Goal: Browse casually: Explore the website without a specific task or goal

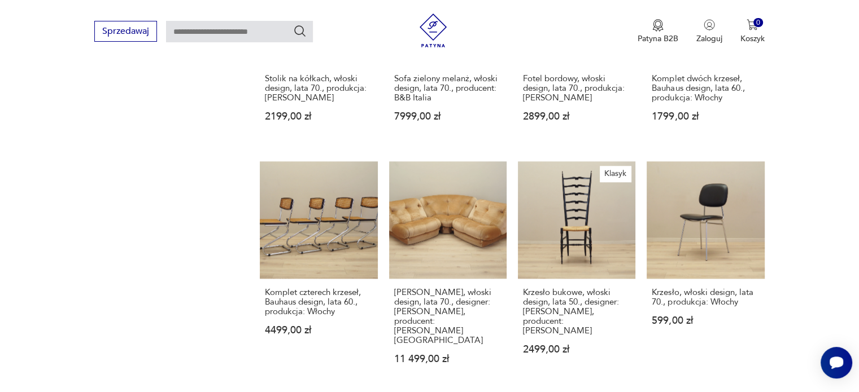
scroll to position [1242, 0]
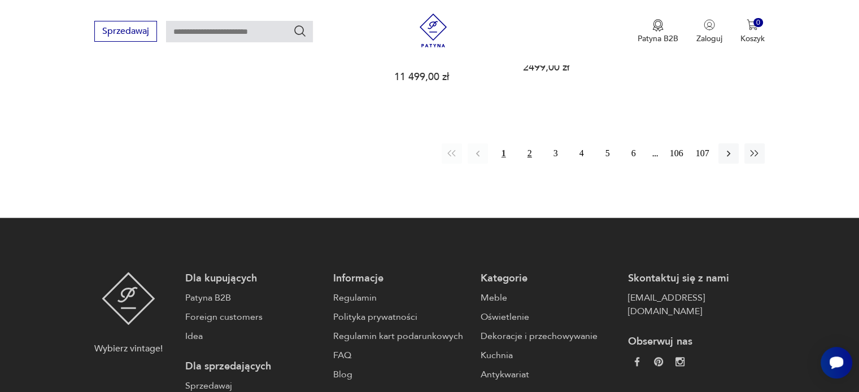
click at [527, 143] on button "2" at bounding box center [530, 153] width 20 height 20
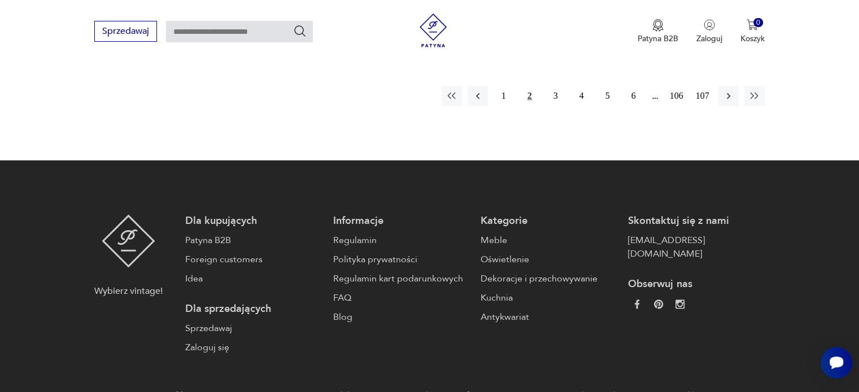
scroll to position [233, 0]
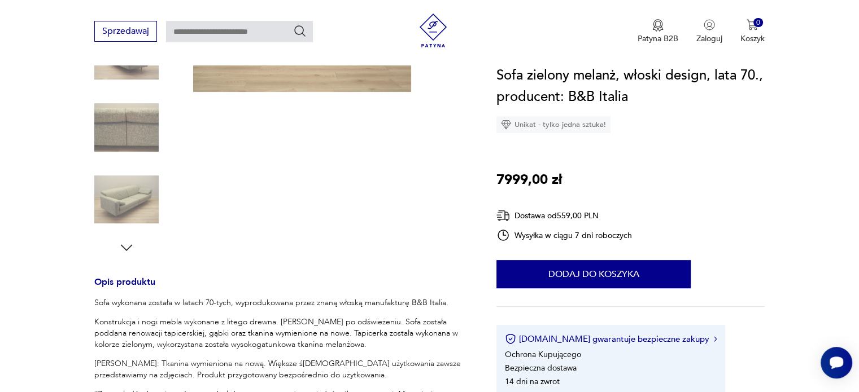
scroll to position [113, 0]
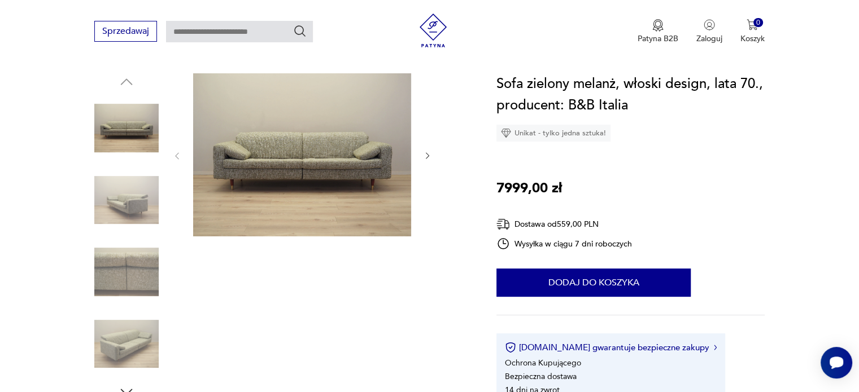
click at [427, 159] on icon "button" at bounding box center [428, 156] width 10 height 10
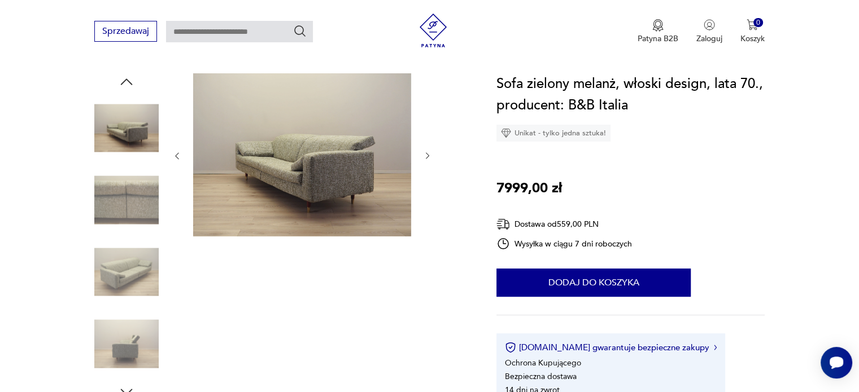
click at [427, 156] on icon "button" at bounding box center [427, 156] width 3 height 7
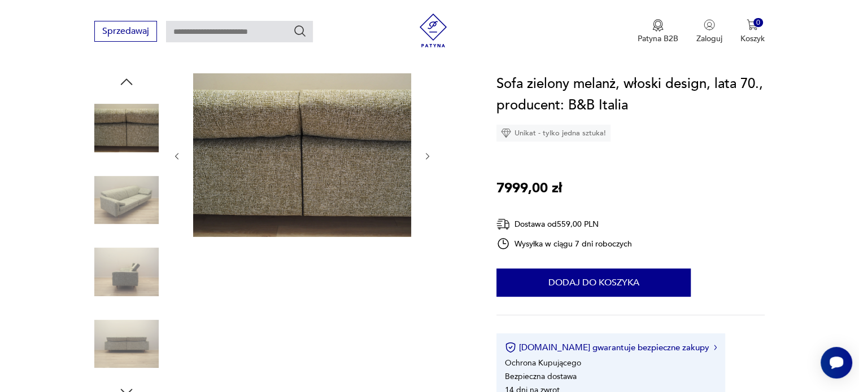
click at [427, 156] on icon "button" at bounding box center [428, 157] width 10 height 10
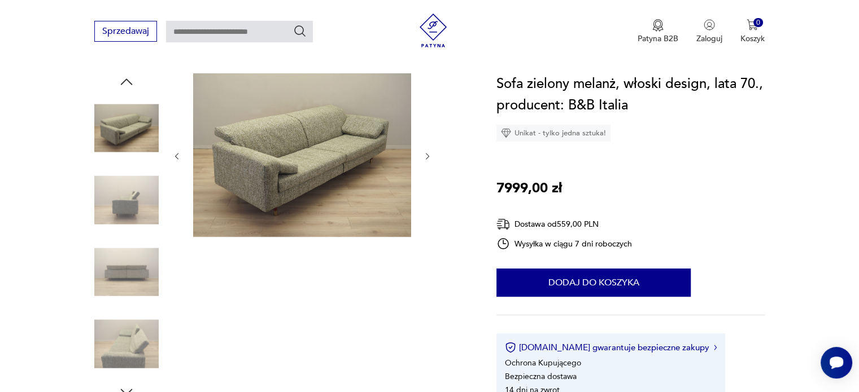
click at [427, 156] on icon "button" at bounding box center [428, 157] width 10 height 10
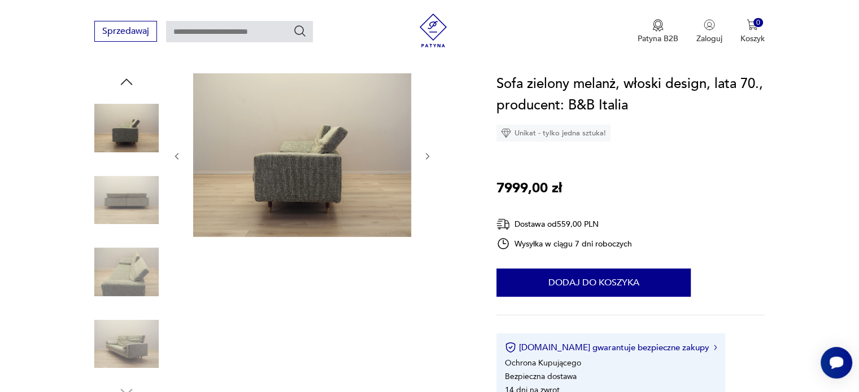
click at [427, 156] on icon "button" at bounding box center [428, 157] width 10 height 10
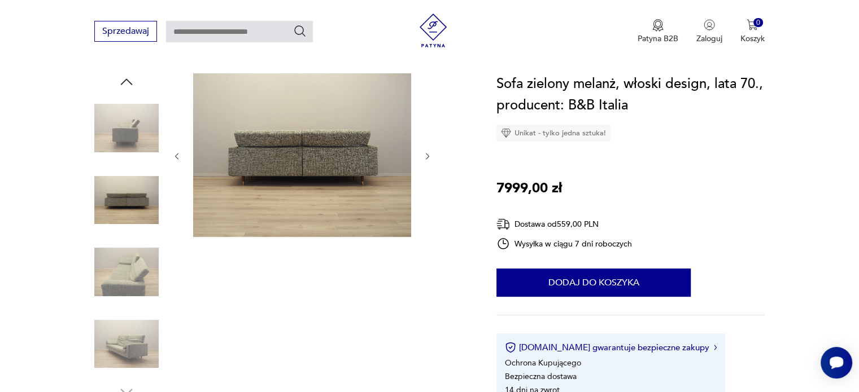
click at [427, 156] on icon "button" at bounding box center [428, 157] width 10 height 10
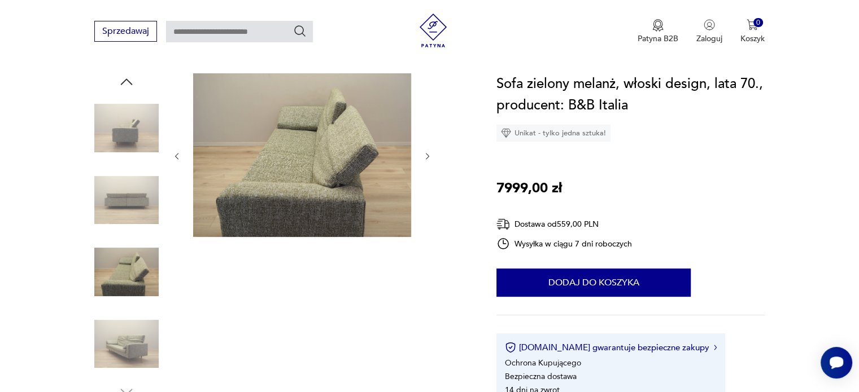
click at [427, 156] on icon "button" at bounding box center [428, 157] width 10 height 10
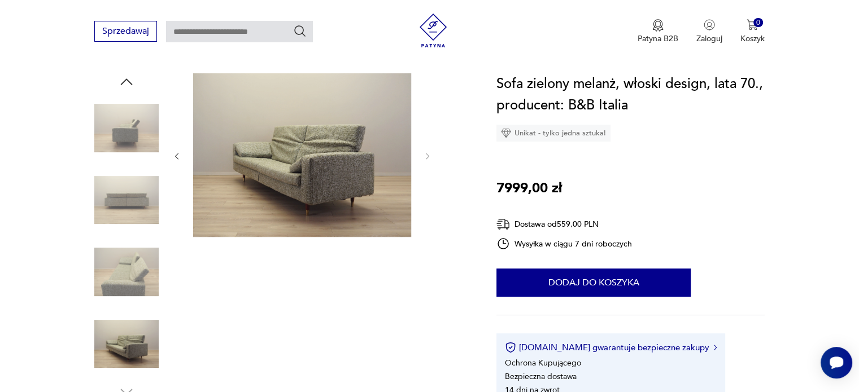
click at [279, 169] on img at bounding box center [302, 155] width 218 height 164
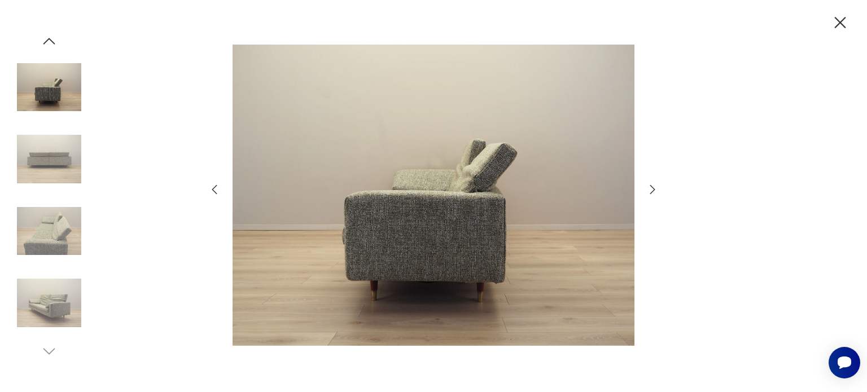
click at [337, 208] on img at bounding box center [434, 195] width 402 height 314
click at [46, 223] on img at bounding box center [49, 231] width 64 height 64
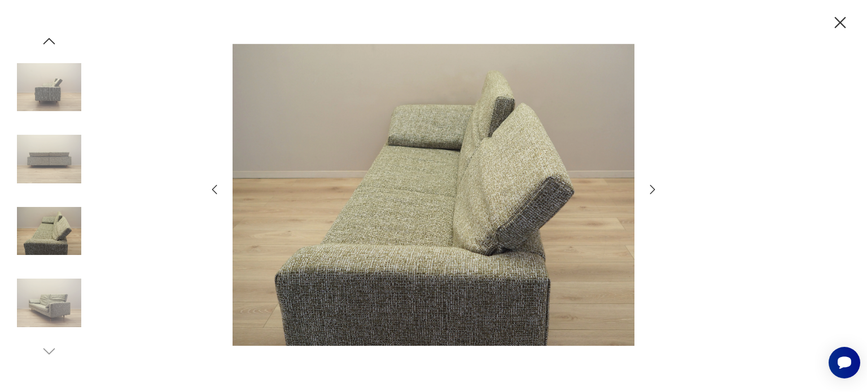
click at [364, 289] on img at bounding box center [434, 195] width 402 height 314
click at [654, 186] on icon "button" at bounding box center [653, 190] width 14 height 14
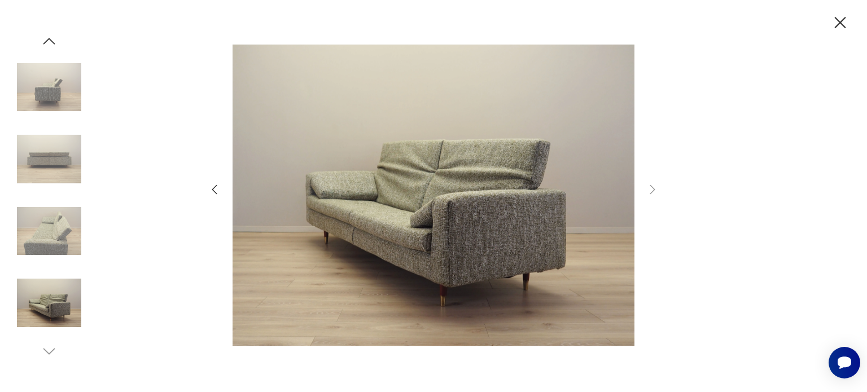
click at [843, 33] on div at bounding box center [433, 196] width 867 height 392
click at [841, 24] on icon "button" at bounding box center [840, 22] width 11 height 11
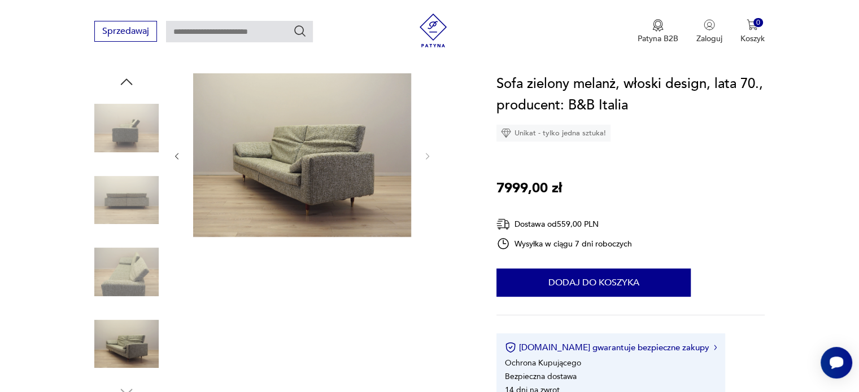
scroll to position [452, 0]
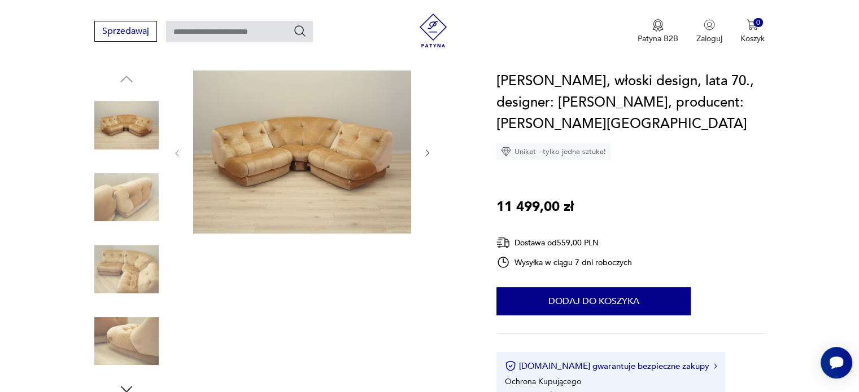
scroll to position [113, 0]
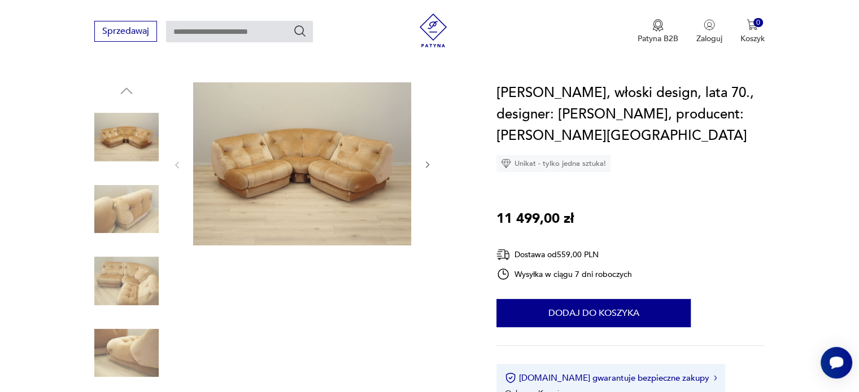
click at [426, 162] on icon "button" at bounding box center [427, 165] width 3 height 7
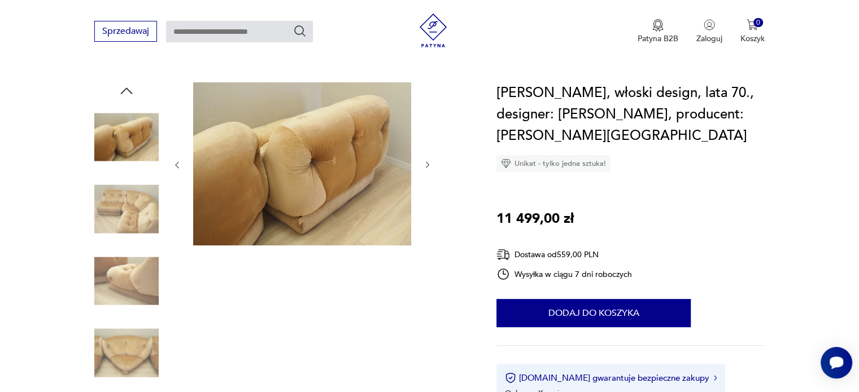
click at [427, 160] on icon "button" at bounding box center [428, 165] width 10 height 10
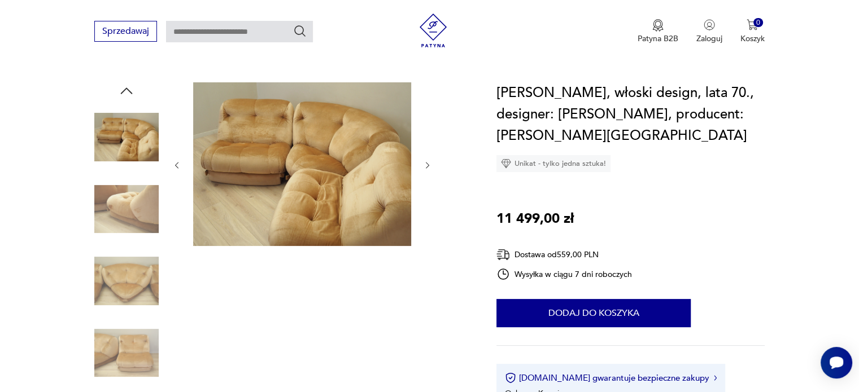
click at [427, 161] on icon "button" at bounding box center [428, 166] width 10 height 10
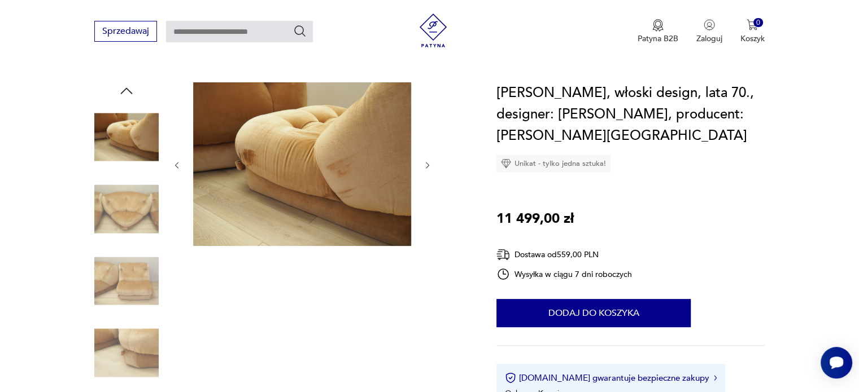
click at [427, 161] on icon "button" at bounding box center [428, 166] width 10 height 10
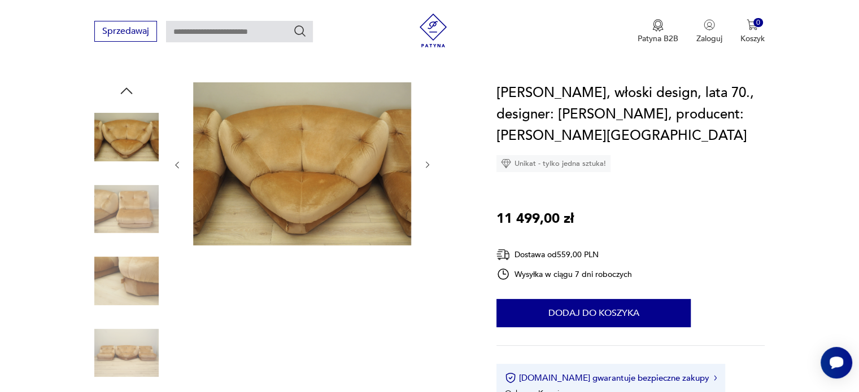
click at [427, 160] on icon "button" at bounding box center [428, 165] width 10 height 10
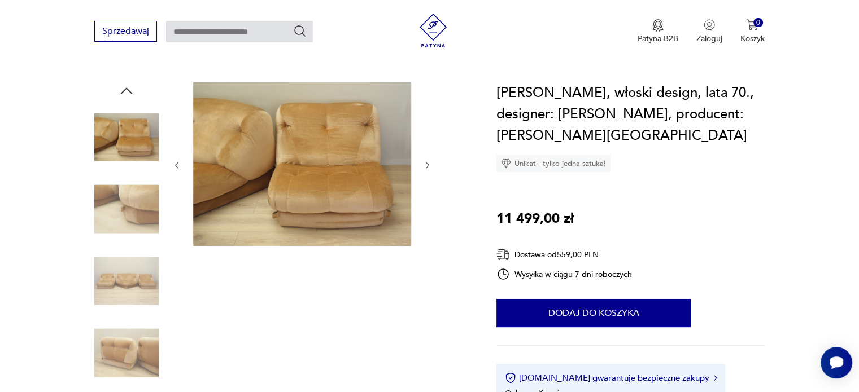
click at [427, 161] on icon "button" at bounding box center [428, 166] width 10 height 10
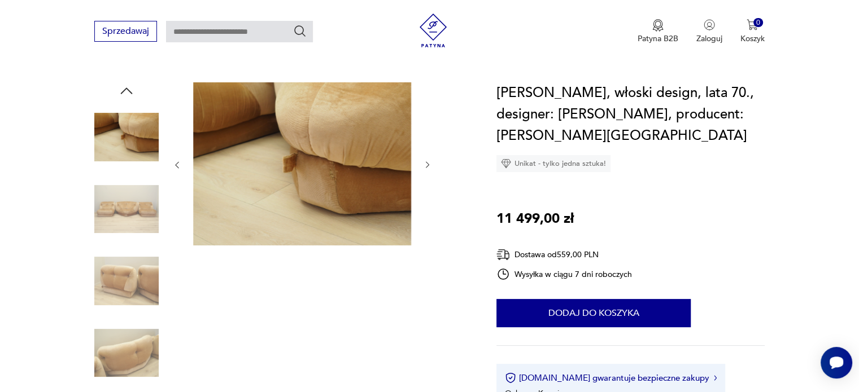
click at [427, 160] on icon "button" at bounding box center [428, 165] width 10 height 10
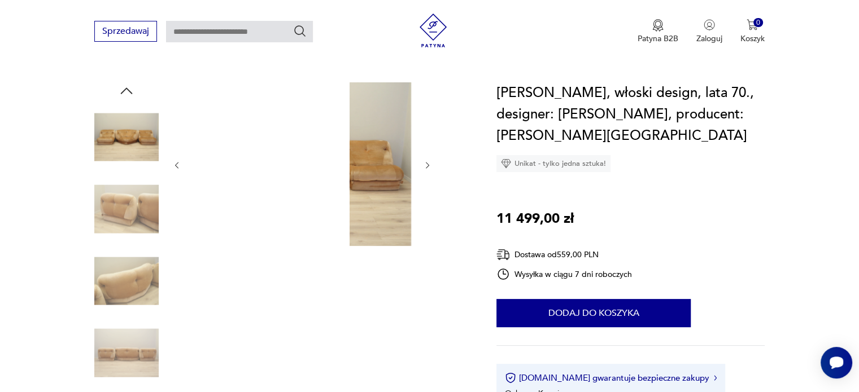
click at [427, 161] on icon "button" at bounding box center [428, 166] width 10 height 10
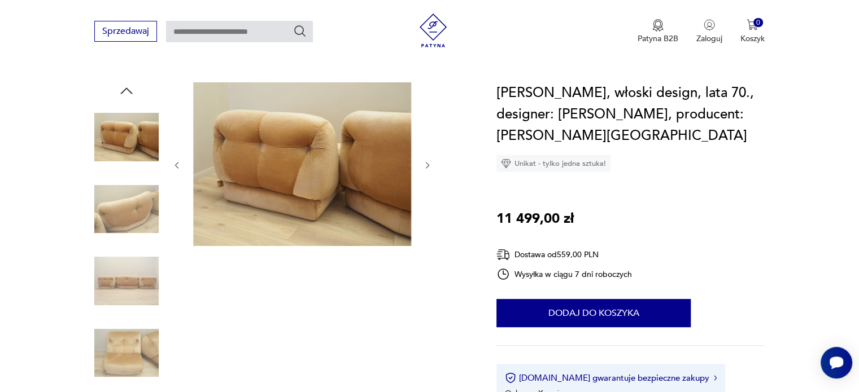
click at [427, 161] on icon "button" at bounding box center [428, 166] width 10 height 10
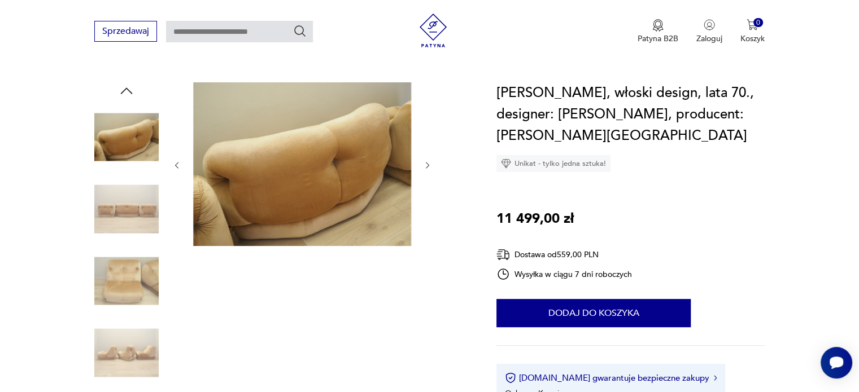
click at [427, 161] on icon "button" at bounding box center [428, 166] width 10 height 10
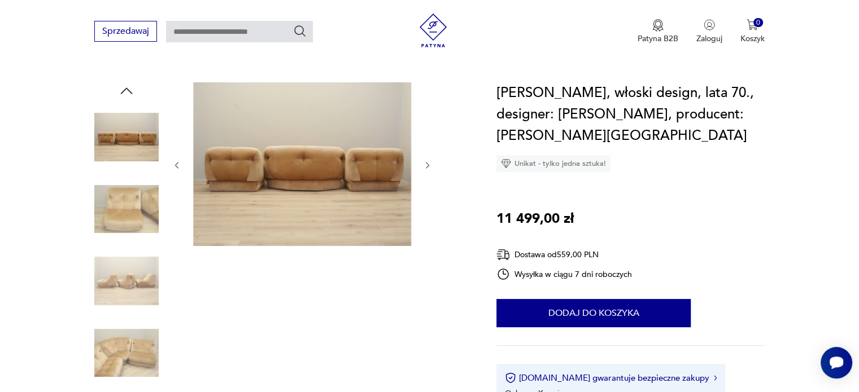
click at [427, 161] on icon "button" at bounding box center [428, 166] width 10 height 10
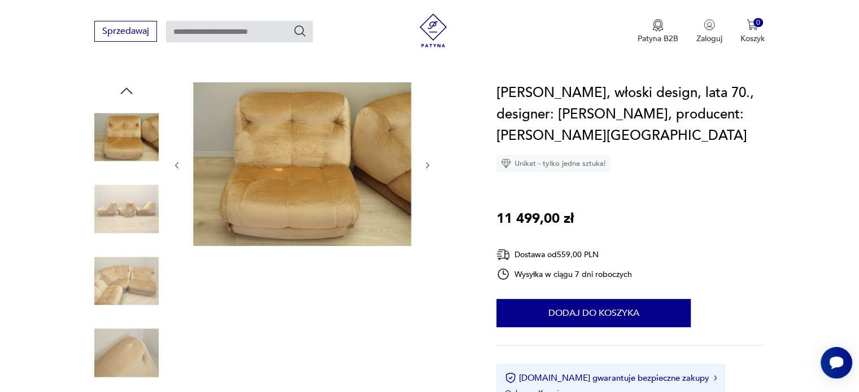
click at [427, 161] on icon "button" at bounding box center [428, 166] width 10 height 10
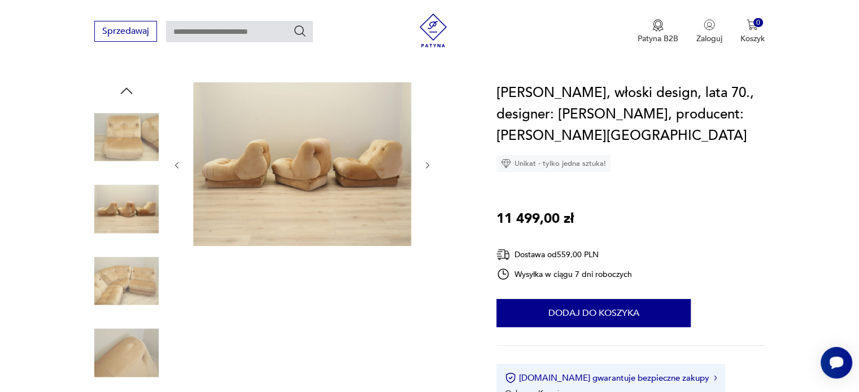
click at [427, 161] on icon "button" at bounding box center [428, 166] width 10 height 10
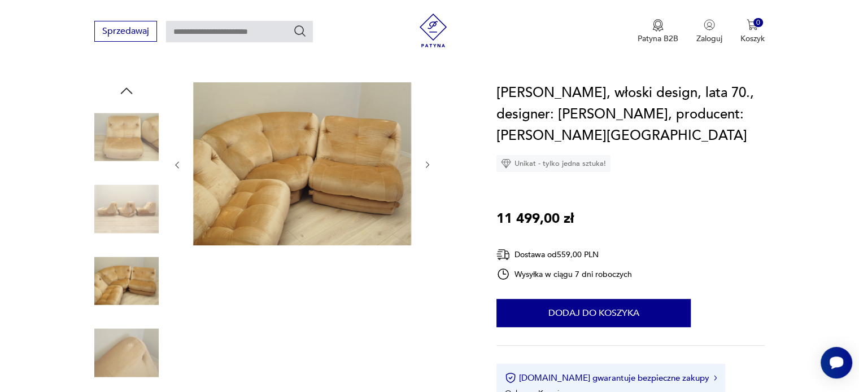
click at [427, 160] on icon "button" at bounding box center [428, 165] width 10 height 10
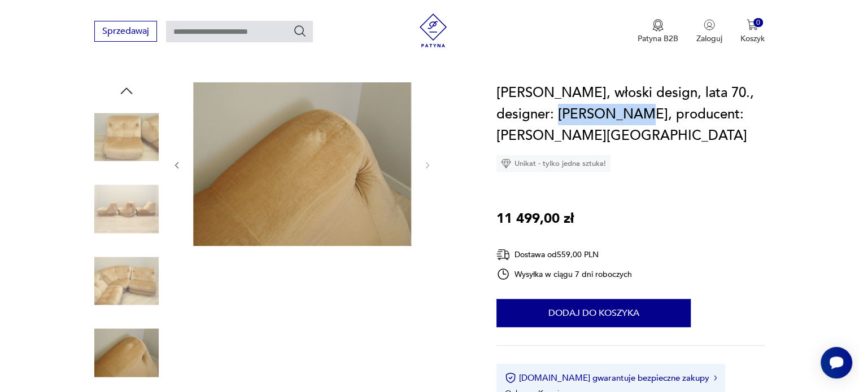
drag, startPoint x: 558, startPoint y: 109, endPoint x: 628, endPoint y: 103, distance: 70.2
click at [628, 103] on h1 "[PERSON_NAME], włoski design, lata 70., designer: [PERSON_NAME], producent: [PE…" at bounding box center [630, 114] width 268 height 64
